Goal: Task Accomplishment & Management: Manage account settings

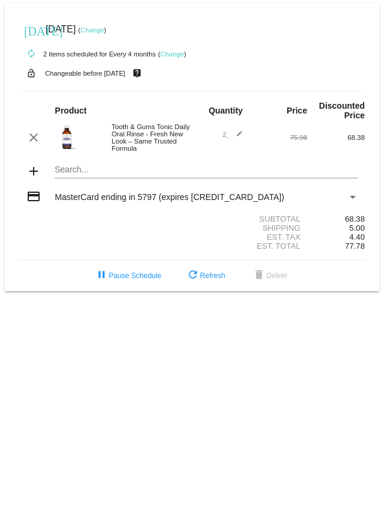
click at [104, 27] on link "Change" at bounding box center [92, 29] width 23 height 7
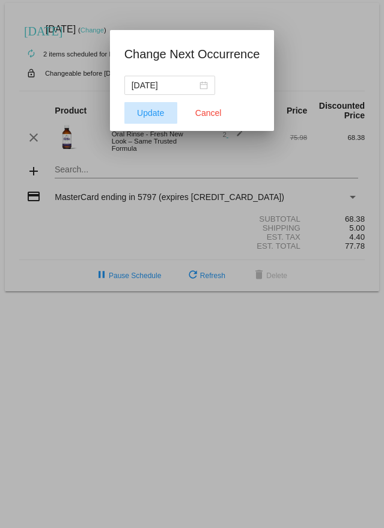
click at [145, 112] on span "Update" at bounding box center [150, 113] width 27 height 10
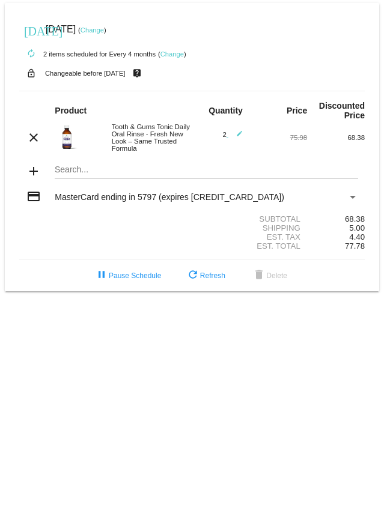
click at [104, 32] on link "Change" at bounding box center [92, 29] width 23 height 7
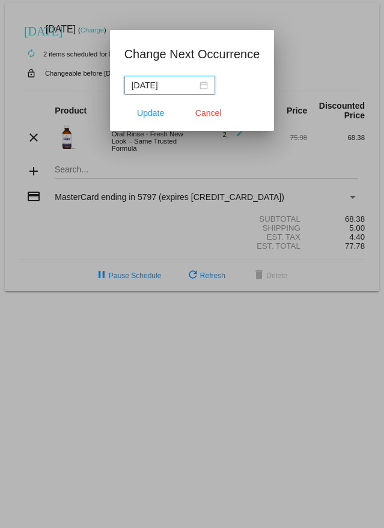
click at [202, 85] on div "[DATE]" at bounding box center [170, 85] width 76 height 13
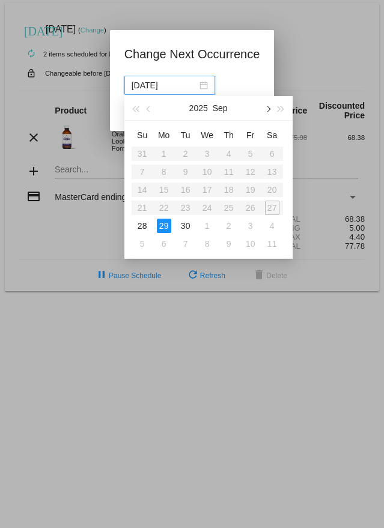
click at [269, 108] on span "button" at bounding box center [268, 109] width 6 height 6
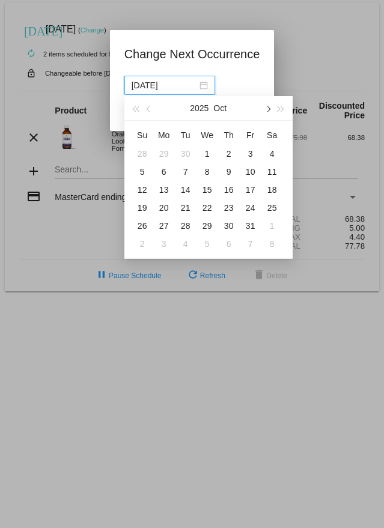
click at [269, 108] on span "button" at bounding box center [268, 109] width 6 height 6
click at [145, 245] on div "30" at bounding box center [142, 244] width 14 height 14
type input "[DATE]"
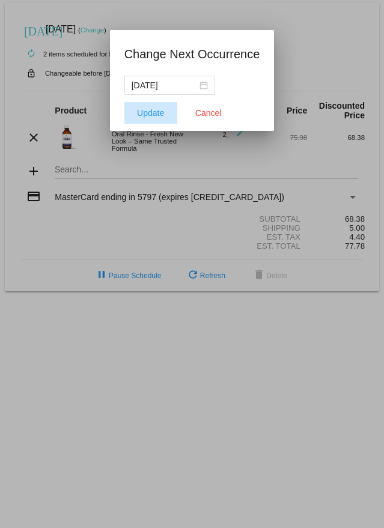
click at [139, 112] on span "Update" at bounding box center [150, 113] width 27 height 10
